Goal: Transaction & Acquisition: Register for event/course

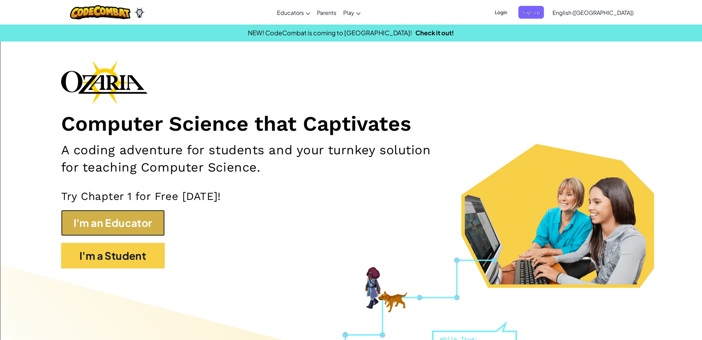
click at [100, 224] on button "I'm an Educator" at bounding box center [113, 223] width 104 height 26
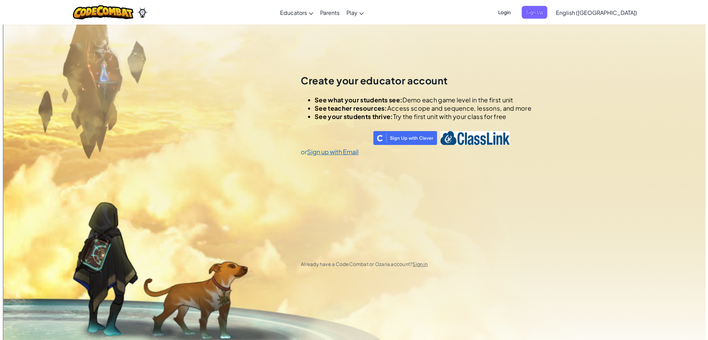
scroll to position [24, 0]
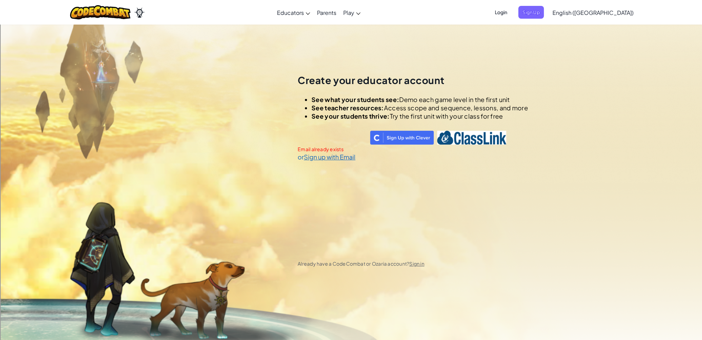
drag, startPoint x: 550, startPoint y: 93, endPoint x: 544, endPoint y: 91, distance: 5.8
click at [544, 91] on div "Create your educator account See what your students see: Demo each game level i…" at bounding box center [498, 170] width 410 height 340
click at [512, 9] on span "Login" at bounding box center [501, 12] width 21 height 13
